Goal: Find specific page/section: Find specific page/section

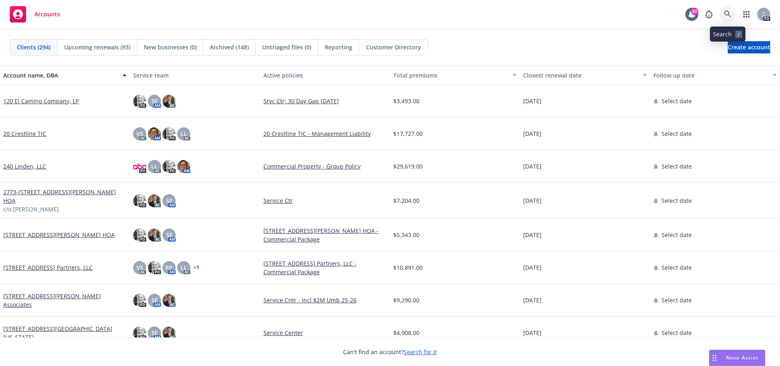
click at [727, 10] on link at bounding box center [727, 14] width 16 height 16
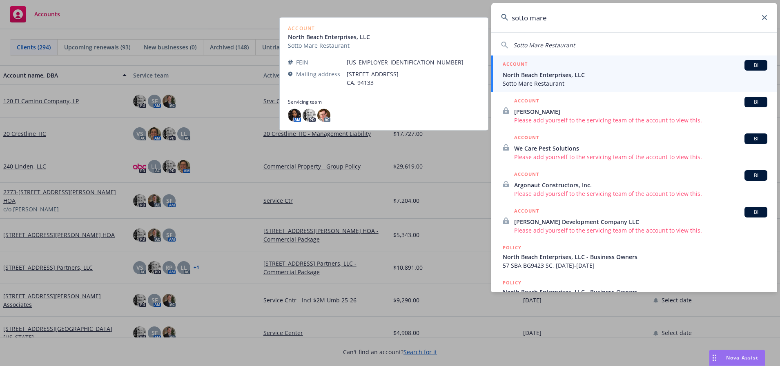
type input "sotto mare"
click at [534, 76] on span "North Beach Enterprises, LLC" at bounding box center [635, 75] width 265 height 9
